Goal: Information Seeking & Learning: Learn about a topic

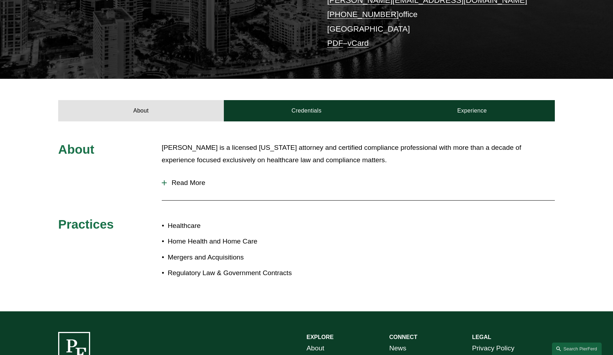
scroll to position [165, 0]
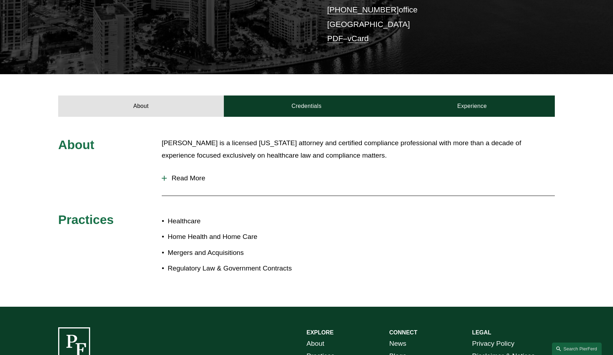
click at [188, 183] on button "Read More" at bounding box center [358, 178] width 393 height 18
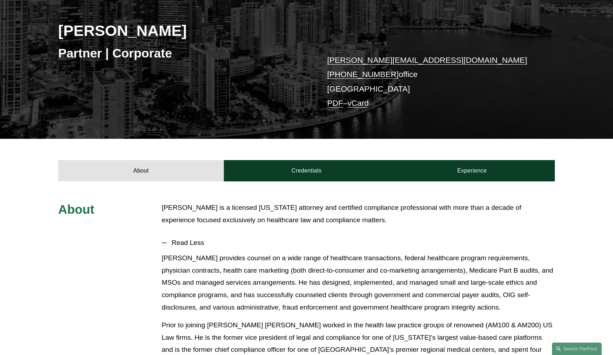
scroll to position [103, 0]
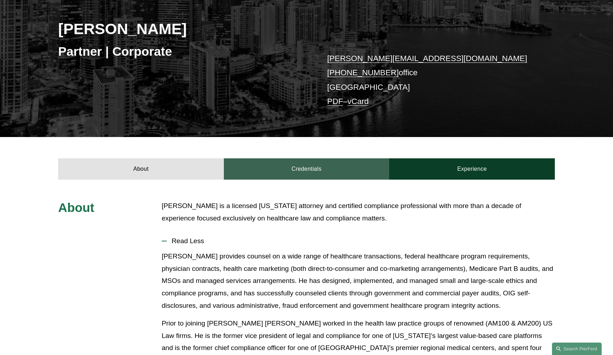
click at [288, 172] on link "Credentials" at bounding box center [307, 168] width 166 height 21
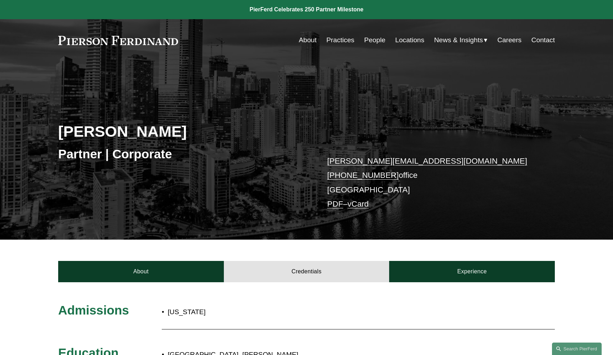
scroll to position [0, 0]
click at [341, 43] on link "Practices" at bounding box center [340, 39] width 28 height 13
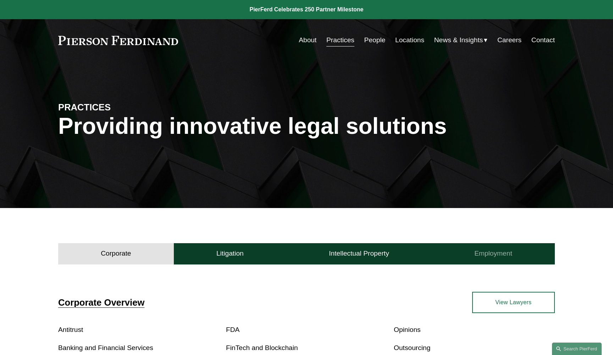
click at [492, 259] on button "Employment" at bounding box center [493, 253] width 123 height 21
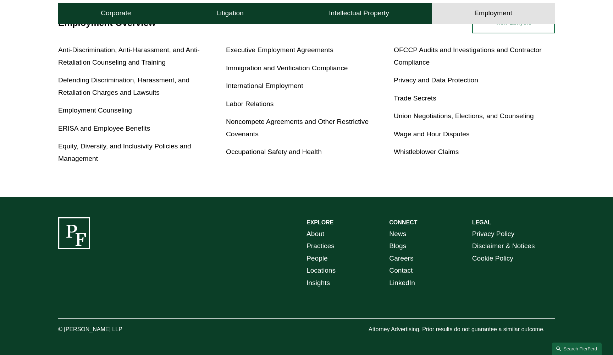
scroll to position [280, 0]
click at [396, 259] on link "Careers" at bounding box center [401, 258] width 24 height 12
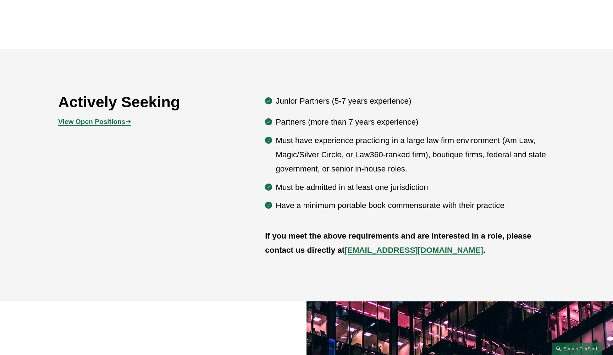
scroll to position [391, 0]
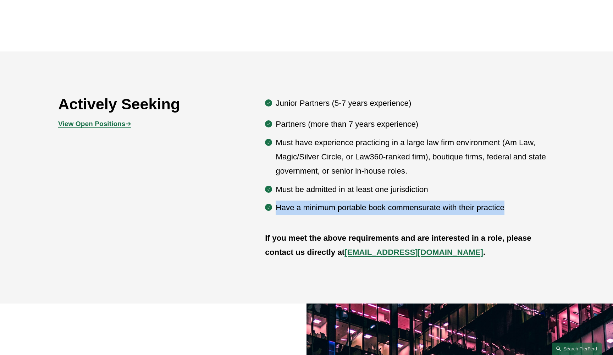
drag, startPoint x: 510, startPoint y: 208, endPoint x: 275, endPoint y: 204, distance: 234.6
click at [275, 204] on ul "Partners (more than 7 years experience) Must have experience practicing in a la…" at bounding box center [410, 166] width 290 height 98
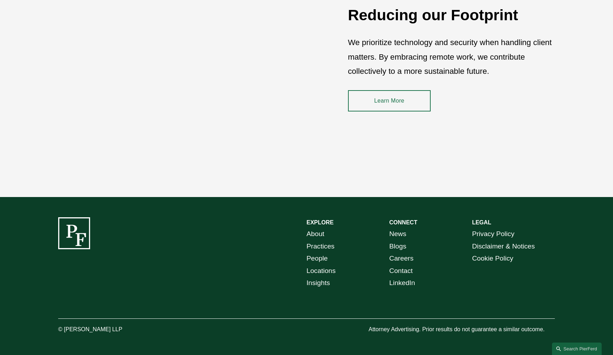
scroll to position [1052, 0]
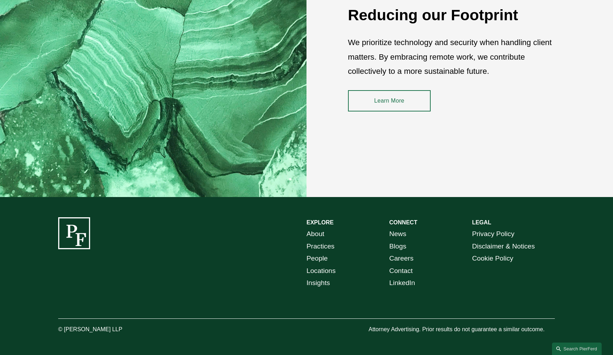
click at [328, 271] on link "Locations" at bounding box center [321, 271] width 29 height 12
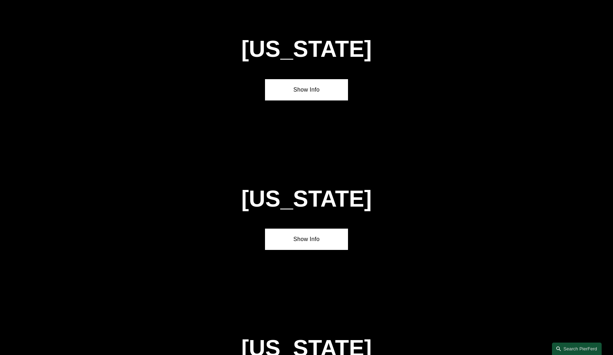
scroll to position [844, 0]
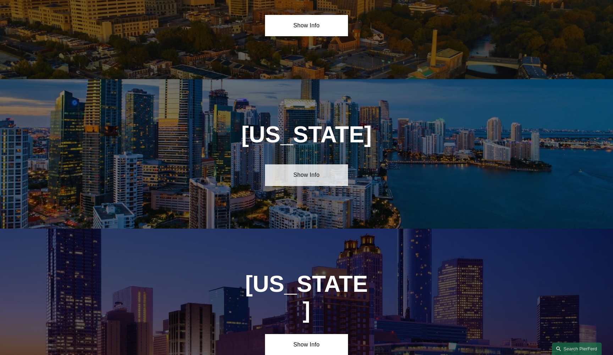
click at [313, 183] on link "Show Info" at bounding box center [306, 174] width 83 height 21
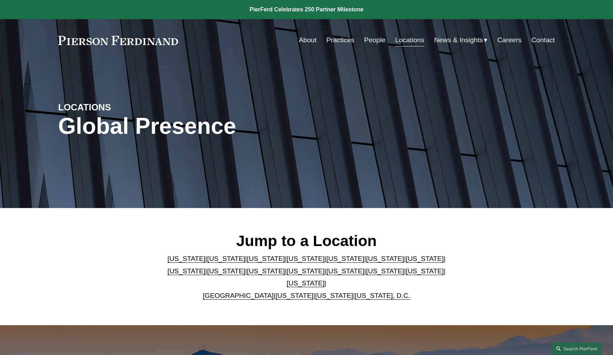
scroll to position [0, 0]
click at [369, 42] on link "People" at bounding box center [374, 39] width 21 height 13
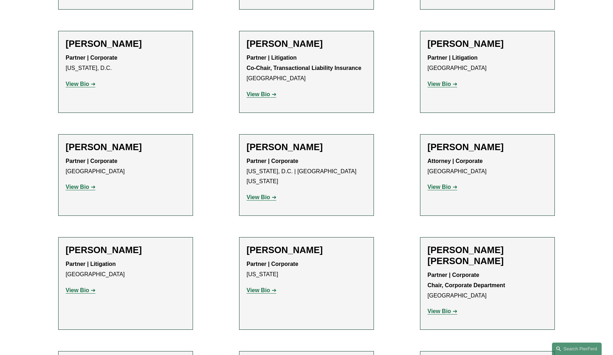
scroll to position [2577, 0]
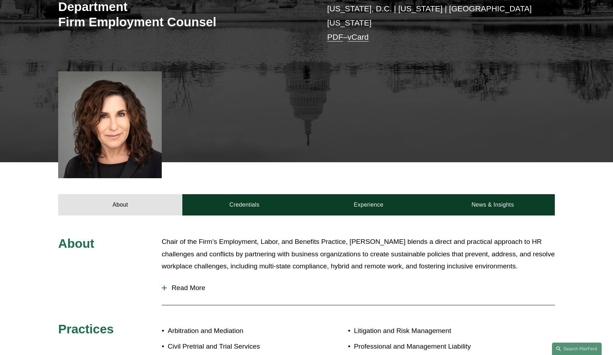
scroll to position [218, 0]
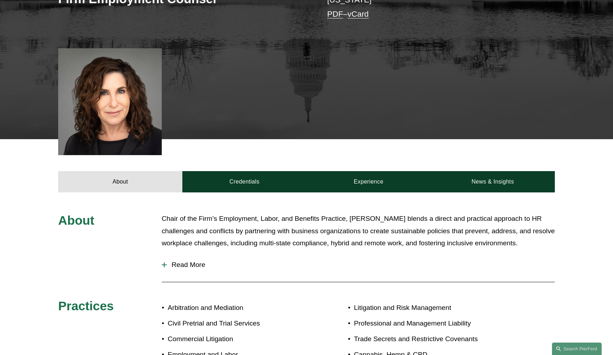
click at [169, 261] on span "Read More" at bounding box center [361, 265] width 388 height 8
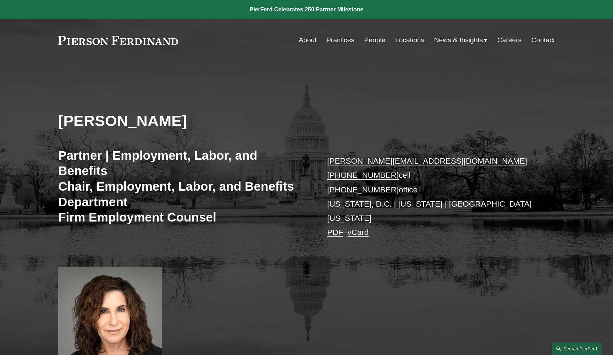
scroll to position [0, 0]
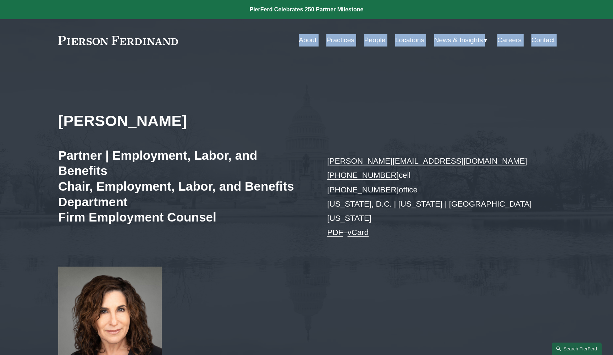
drag, startPoint x: 251, startPoint y: 216, endPoint x: 274, endPoint y: 77, distance: 141.2
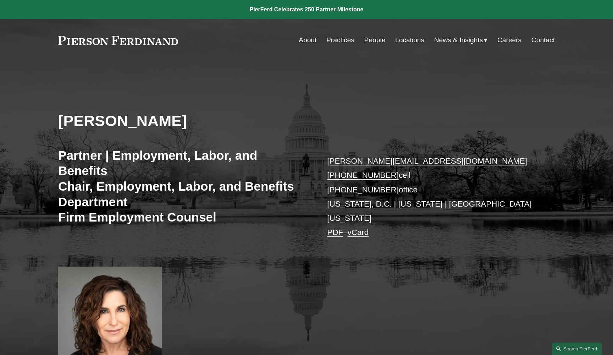
click at [274, 77] on div "Amy Epstein Gluck Partner | Employment, Labor, and Benefits Chair, Employment, …" at bounding box center [306, 209] width 613 height 296
click at [364, 37] on link "People" at bounding box center [374, 39] width 21 height 13
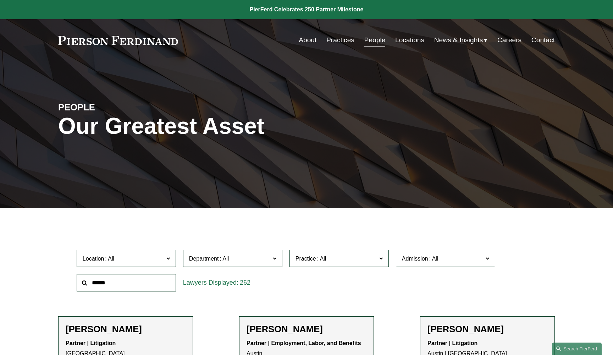
click at [340, 42] on link "Practices" at bounding box center [340, 39] width 28 height 13
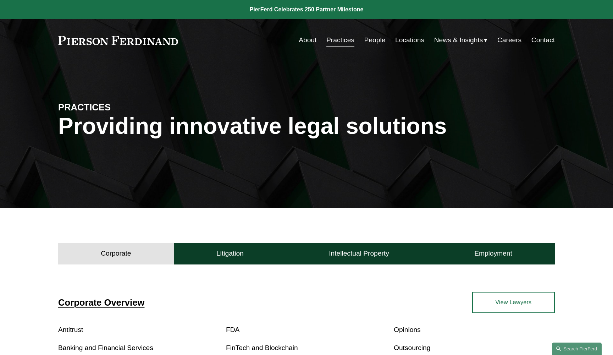
click at [309, 40] on link "About" at bounding box center [308, 39] width 18 height 13
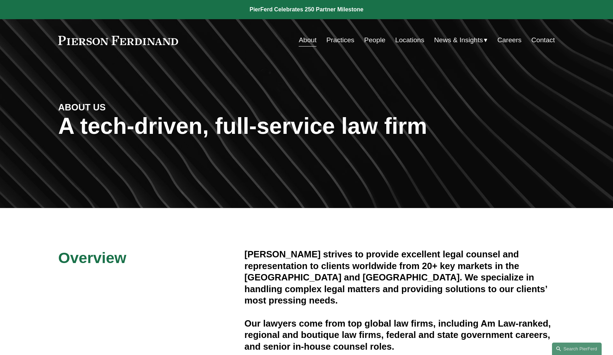
click at [440, 41] on span "News & Insights" at bounding box center [458, 40] width 49 height 12
click at [411, 37] on link "Locations" at bounding box center [409, 39] width 29 height 13
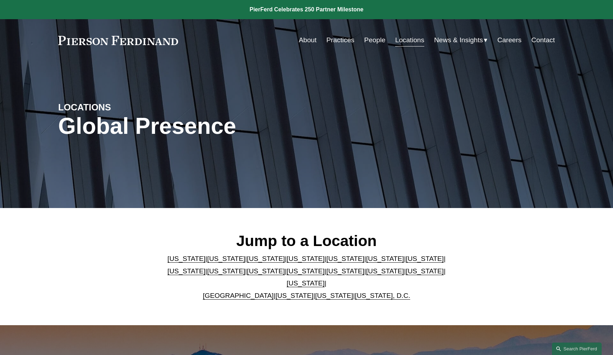
click at [519, 34] on link "Careers" at bounding box center [509, 39] width 24 height 13
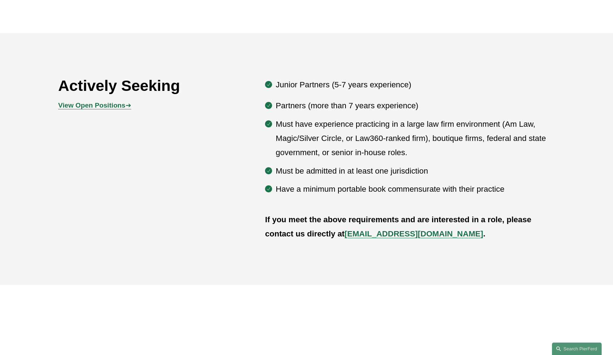
scroll to position [275, 0]
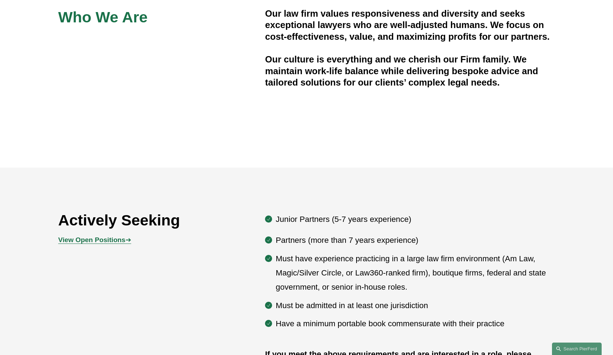
click at [476, 99] on div "Who We Are Our law firm values responsiveness and diversity and seeks exception…" at bounding box center [306, 50] width 613 height 166
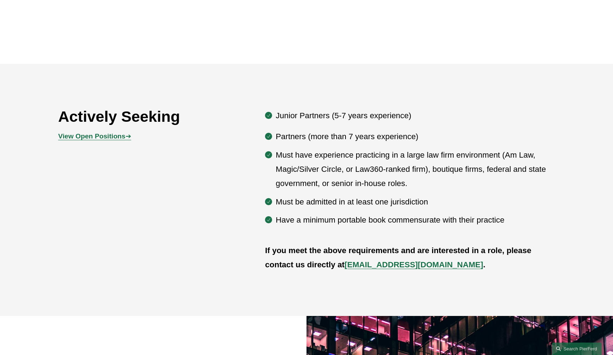
scroll to position [381, 0]
